Goal: Task Accomplishment & Management: Manage account settings

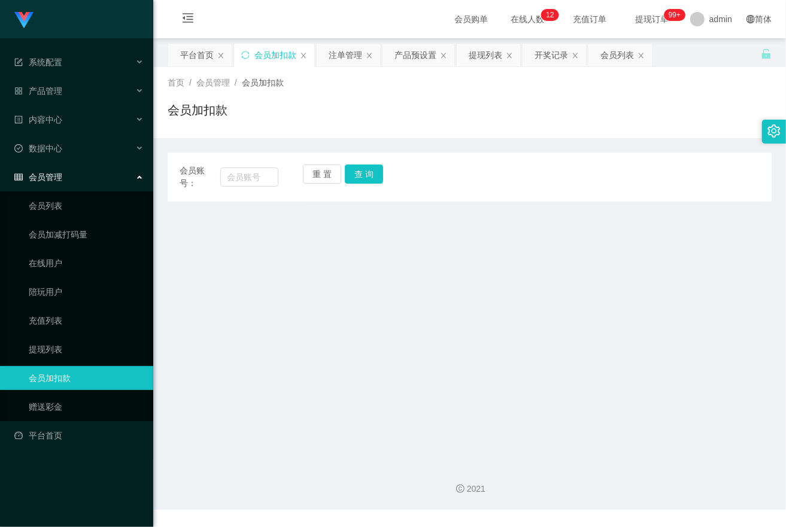
click at [663, 295] on main "关闭左侧 关闭右侧 关闭其它 刷新页面 平台首页 会员加扣款 注单管理 产品预设置 提现列表 开奖记录 会员列表 首页 / 会员管理 / 会员加扣款 / 会员…" at bounding box center [469, 246] width 633 height 416
click at [249, 169] on input "text" at bounding box center [249, 177] width 58 height 19
paste input "JWJ359258"
type input "JWJ359258"
click at [376, 172] on button "查 询" at bounding box center [364, 174] width 38 height 19
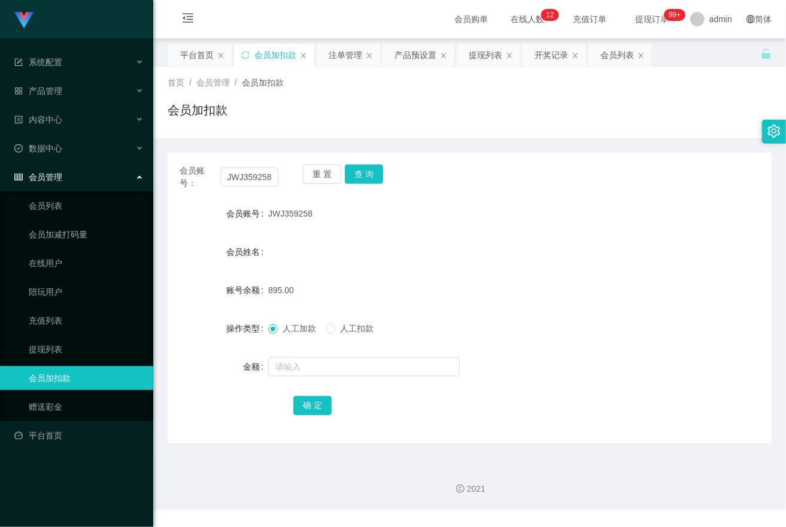
click at [377, 381] on form "会员账号 JWJ359258 会员姓名 账号余额 895.00 操作类型 人工加款 人工扣款 金额 确 定" at bounding box center [470, 310] width 604 height 216
click at [380, 369] on input "text" at bounding box center [364, 366] width 192 height 19
type input "1500"
click at [308, 408] on button "确 定" at bounding box center [312, 405] width 38 height 19
